Goal: Transaction & Acquisition: Subscribe to service/newsletter

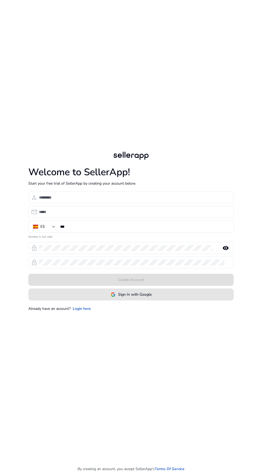
click at [167, 301] on span at bounding box center [131, 294] width 205 height 13
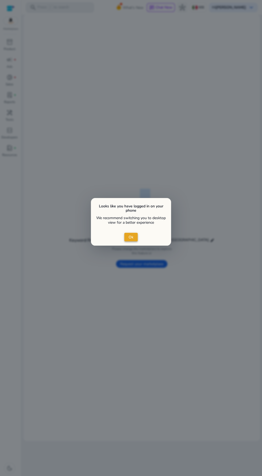
click at [136, 238] on span "close dialog" at bounding box center [130, 237] width 13 height 13
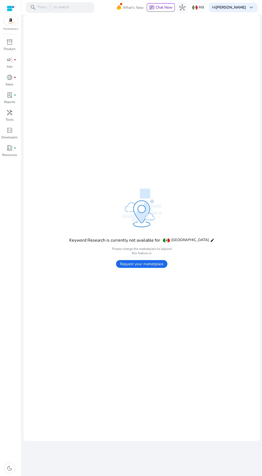
click at [219, 7] on p "Hi [PERSON_NAME]" at bounding box center [229, 8] width 34 height 4
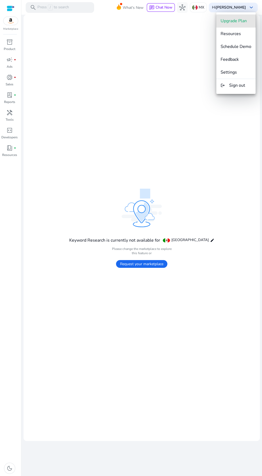
click at [249, 25] on button "Upgrade Plan" at bounding box center [236, 20] width 39 height 13
